Goal: Task Accomplishment & Management: Manage account settings

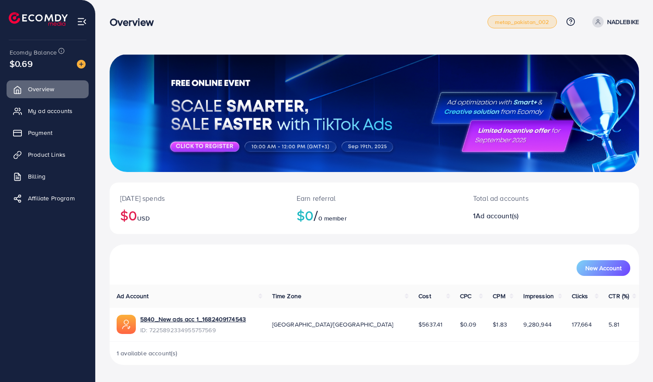
click at [537, 25] on span "metap_pakistan_002" at bounding box center [522, 22] width 55 height 6
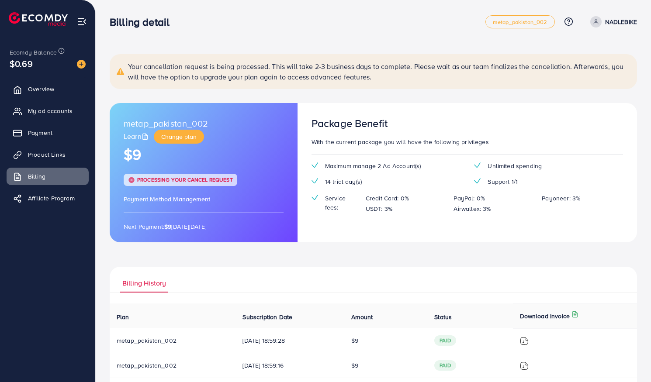
click at [205, 180] on span "Processing your cancel request" at bounding box center [185, 179] width 96 height 7
click at [186, 199] on span "Payment Method Management" at bounding box center [167, 199] width 87 height 9
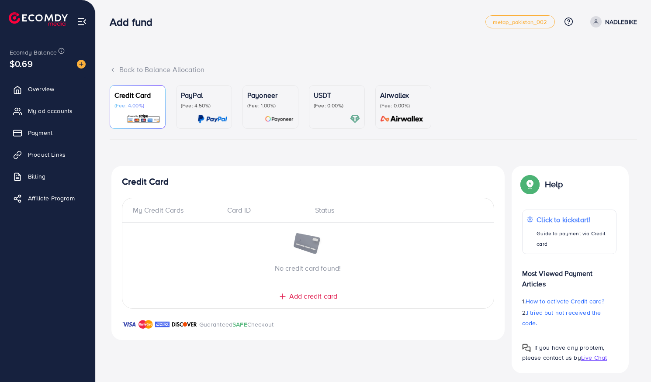
scroll to position [5, 0]
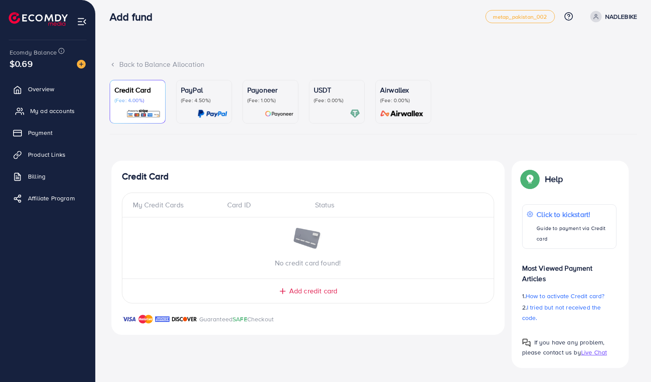
click at [58, 111] on span "My ad accounts" at bounding box center [52, 111] width 45 height 9
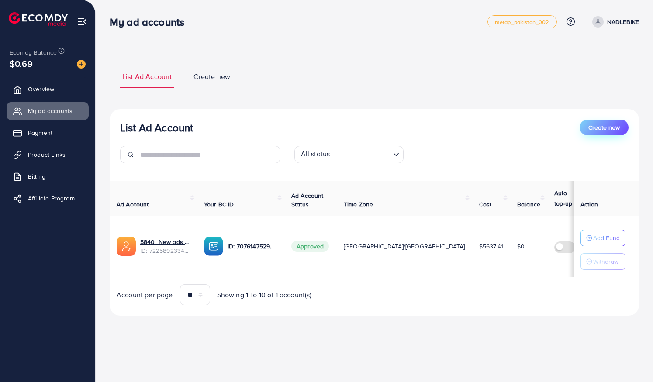
click at [598, 128] on span "Create new" at bounding box center [604, 127] width 31 height 9
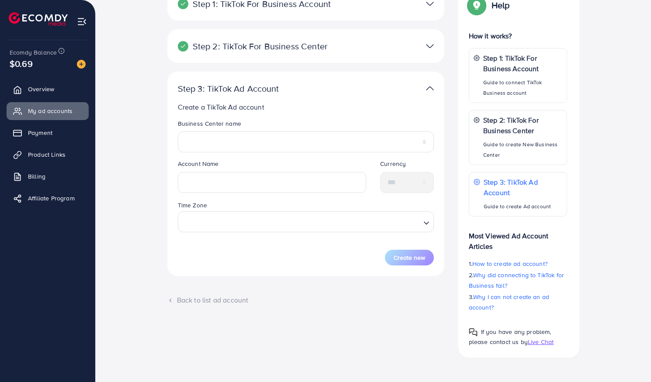
scroll to position [52, 0]
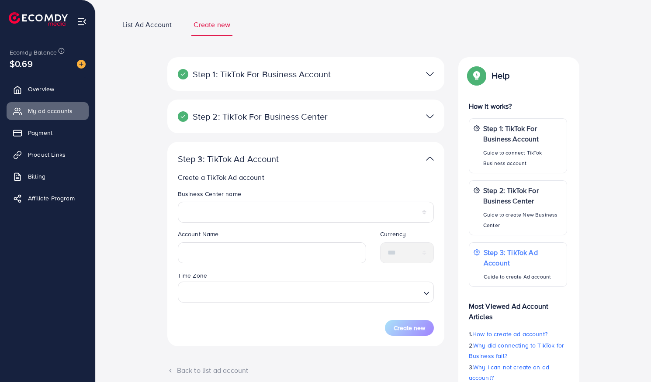
click at [126, 23] on span "List Ad Account" at bounding box center [146, 25] width 49 height 10
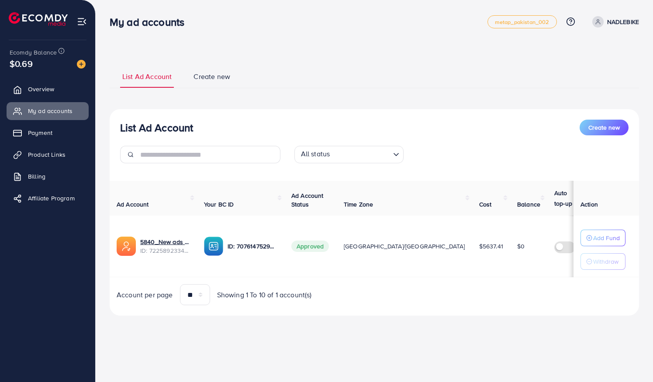
click at [619, 28] on ul "metap_pakistan_002 Help Center Contact Support Plans and Pricing Term and polic…" at bounding box center [564, 21] width 152 height 13
click at [618, 24] on p "NADLEBIKE" at bounding box center [623, 22] width 32 height 10
click at [587, 46] on link "Profile" at bounding box center [597, 52] width 83 height 20
select select "*******"
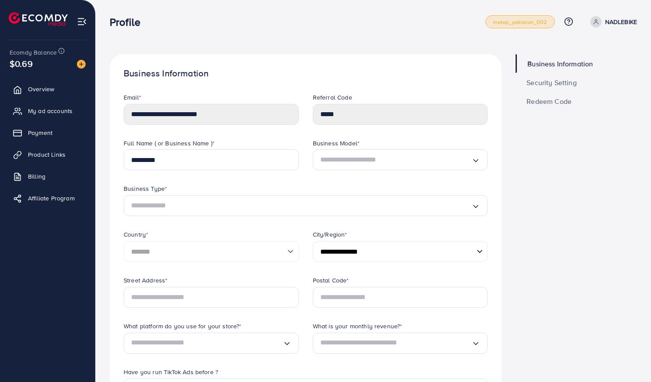
click at [506, 19] on span "metap_pakistan_002" at bounding box center [520, 22] width 55 height 6
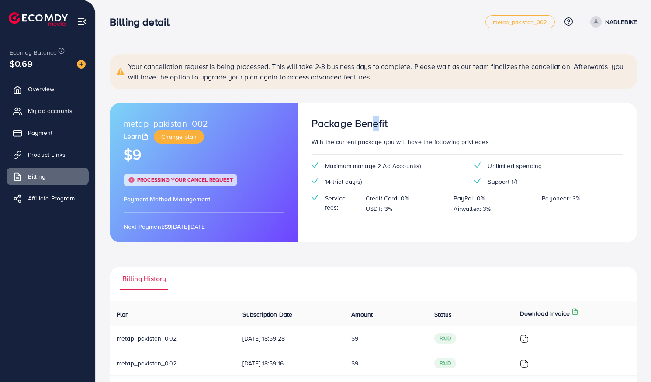
click at [371, 128] on h3 "Package Benefit" at bounding box center [350, 123] width 76 height 13
click at [195, 200] on span "Payment Method Management" at bounding box center [167, 199] width 87 height 9
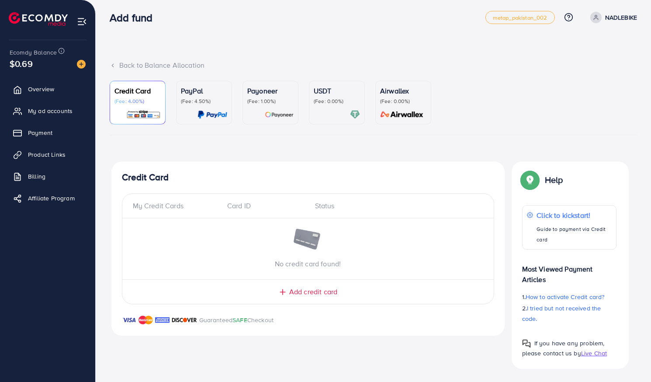
scroll to position [5, 0]
click at [57, 136] on link "Payment" at bounding box center [48, 132] width 82 height 17
